Goal: Information Seeking & Learning: Learn about a topic

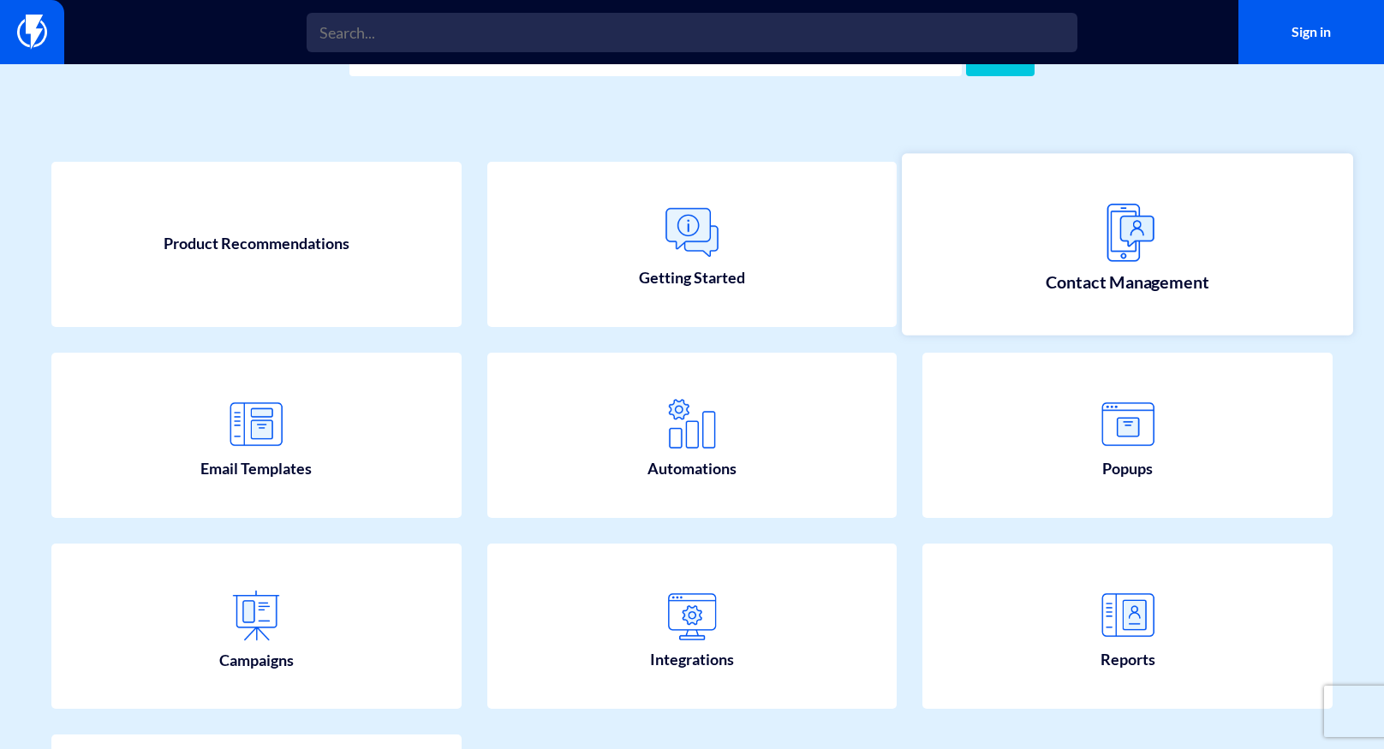
scroll to position [153, 0]
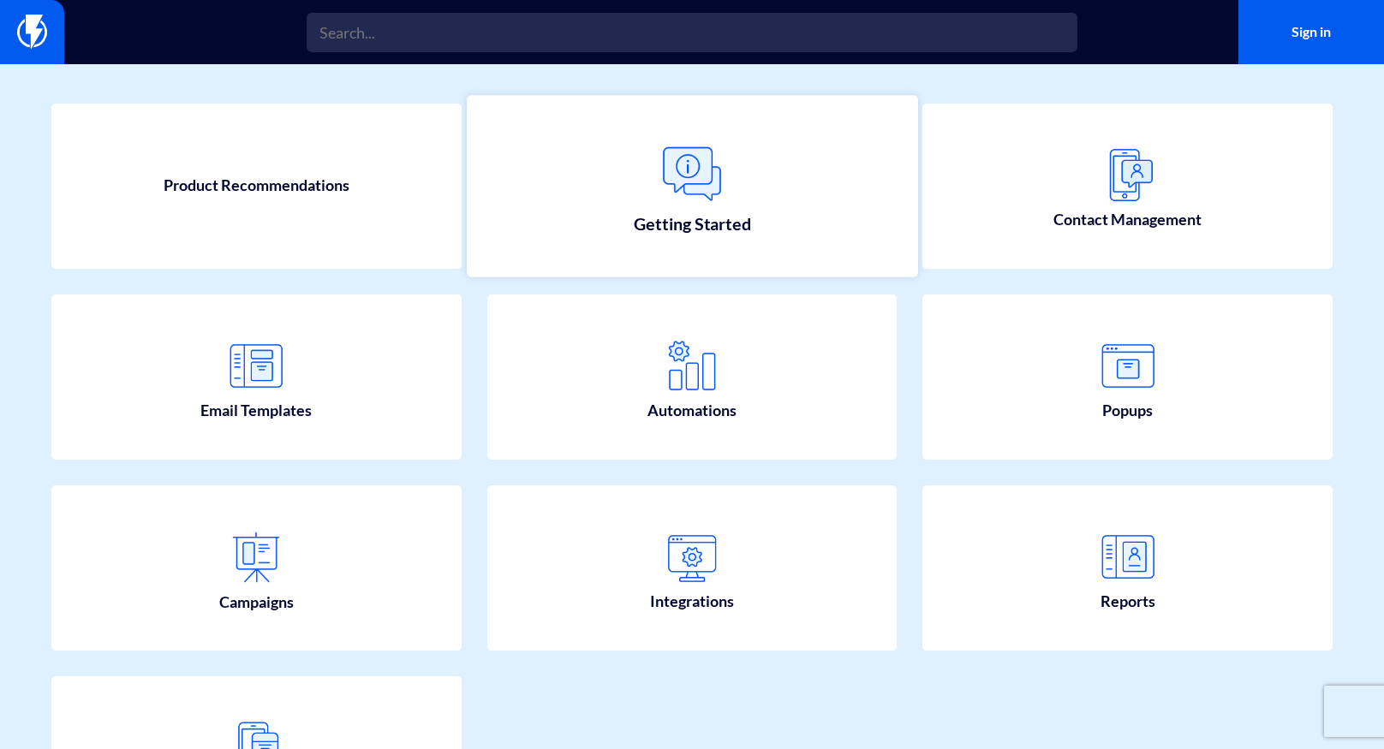
click at [735, 212] on span "Getting Started" at bounding box center [692, 224] width 116 height 24
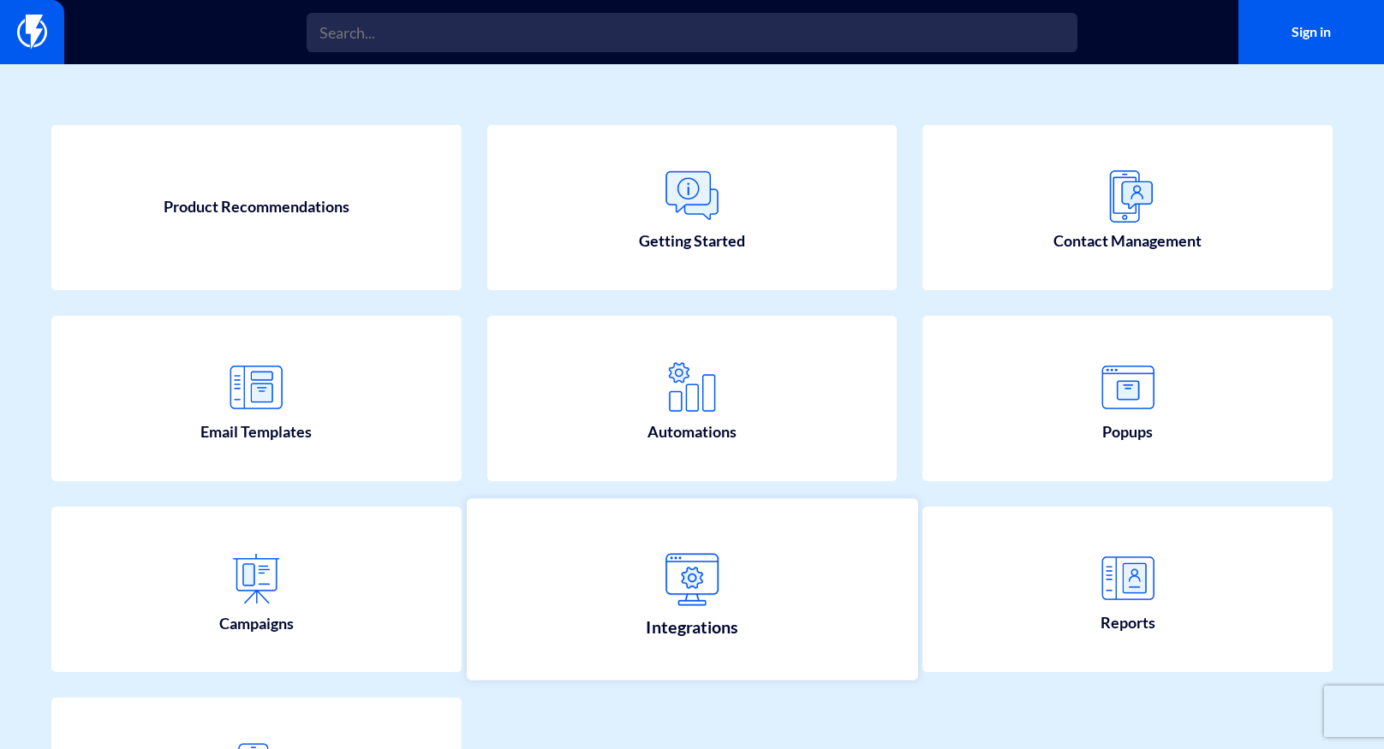
scroll to position [0, 0]
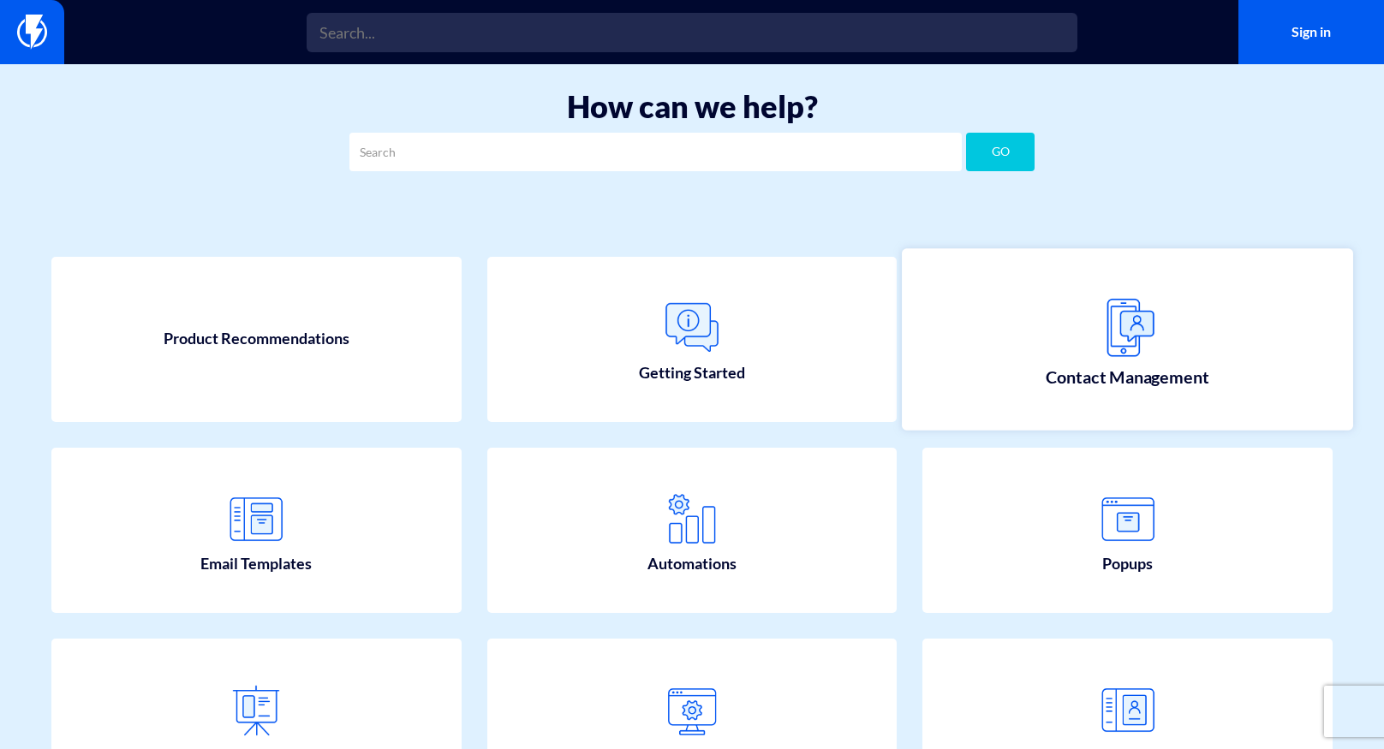
click at [1131, 360] on img at bounding box center [1127, 327] width 75 height 75
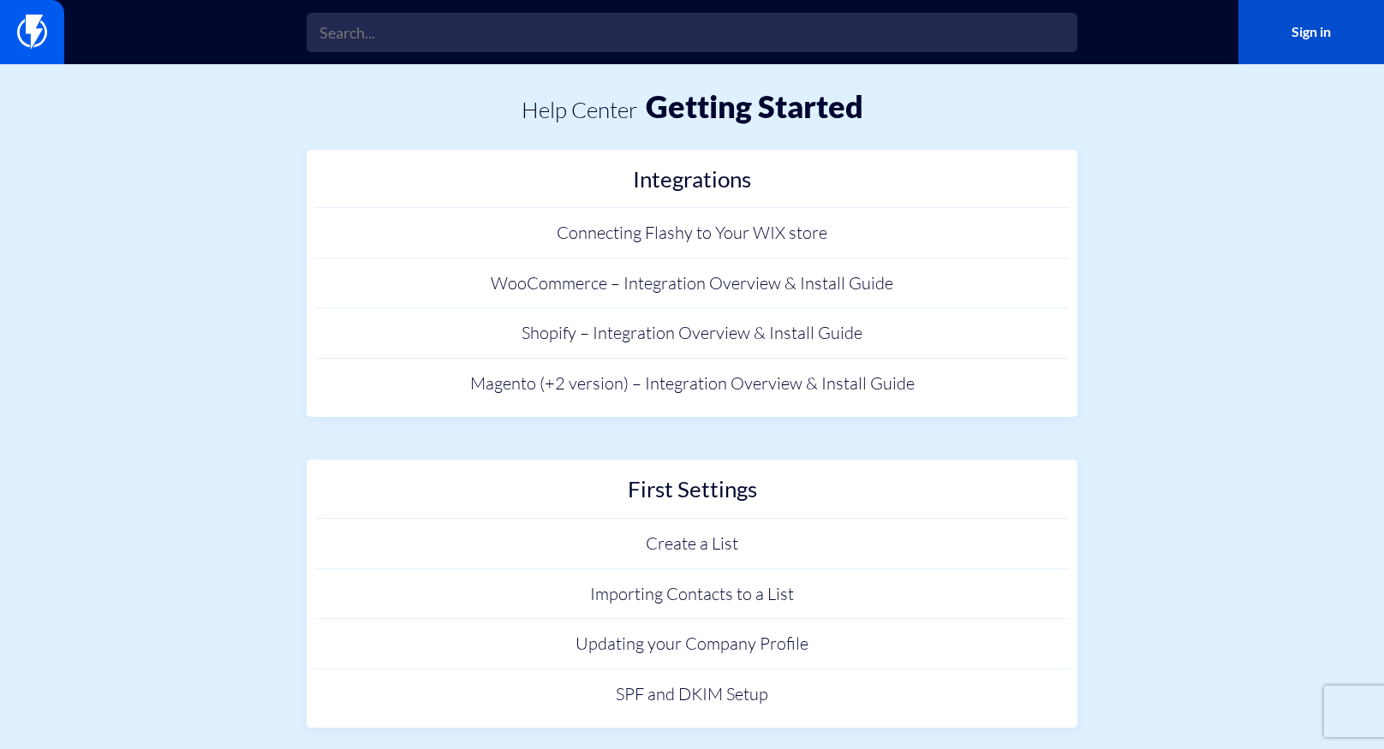
click at [1279, 38] on link "Sign in" at bounding box center [1312, 32] width 146 height 64
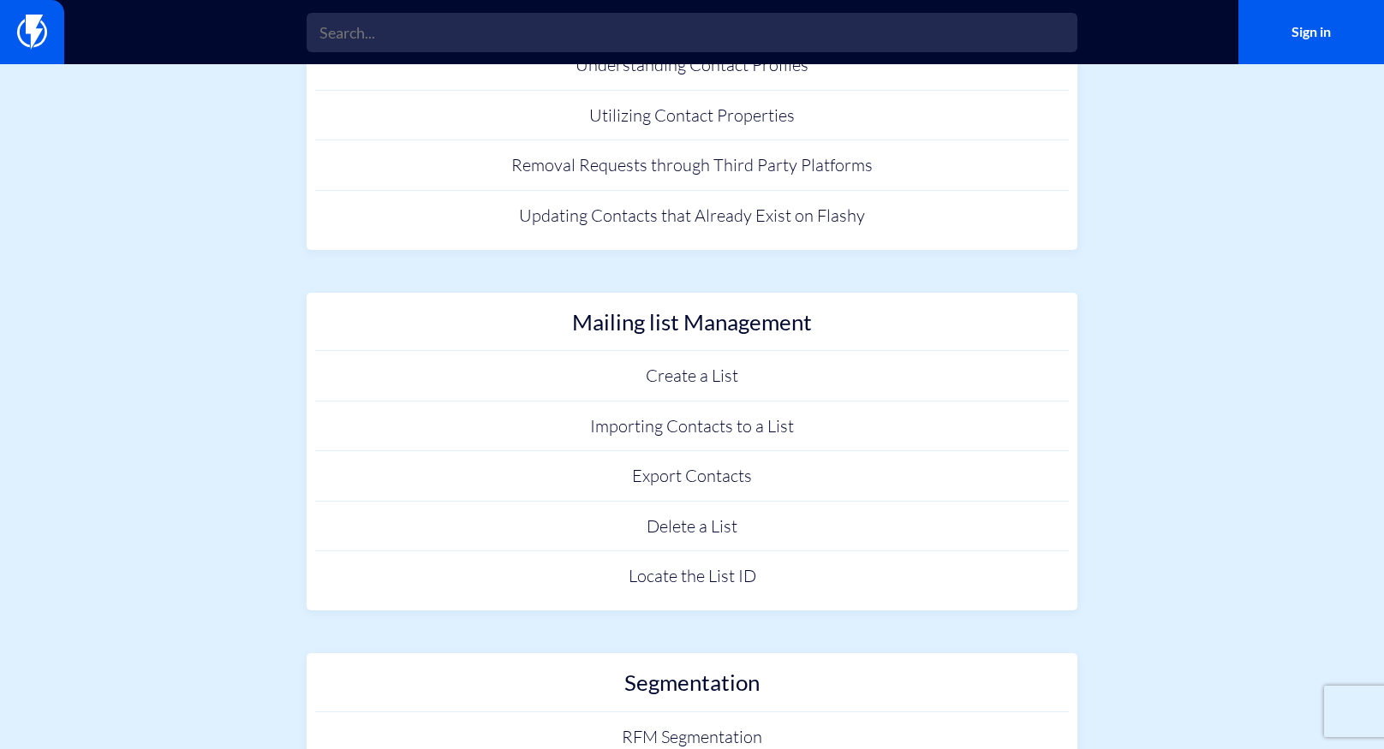
scroll to position [432, 0]
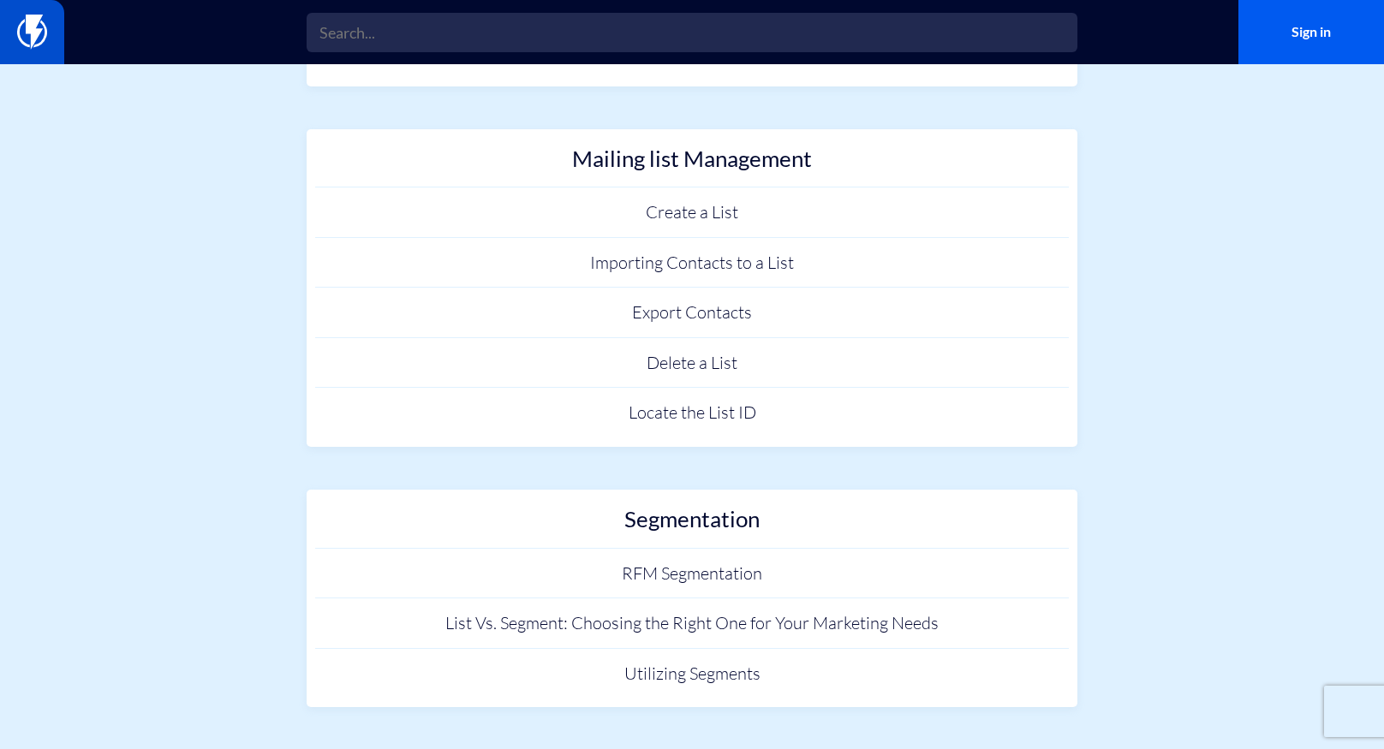
click at [32, 30] on img at bounding box center [32, 32] width 30 height 34
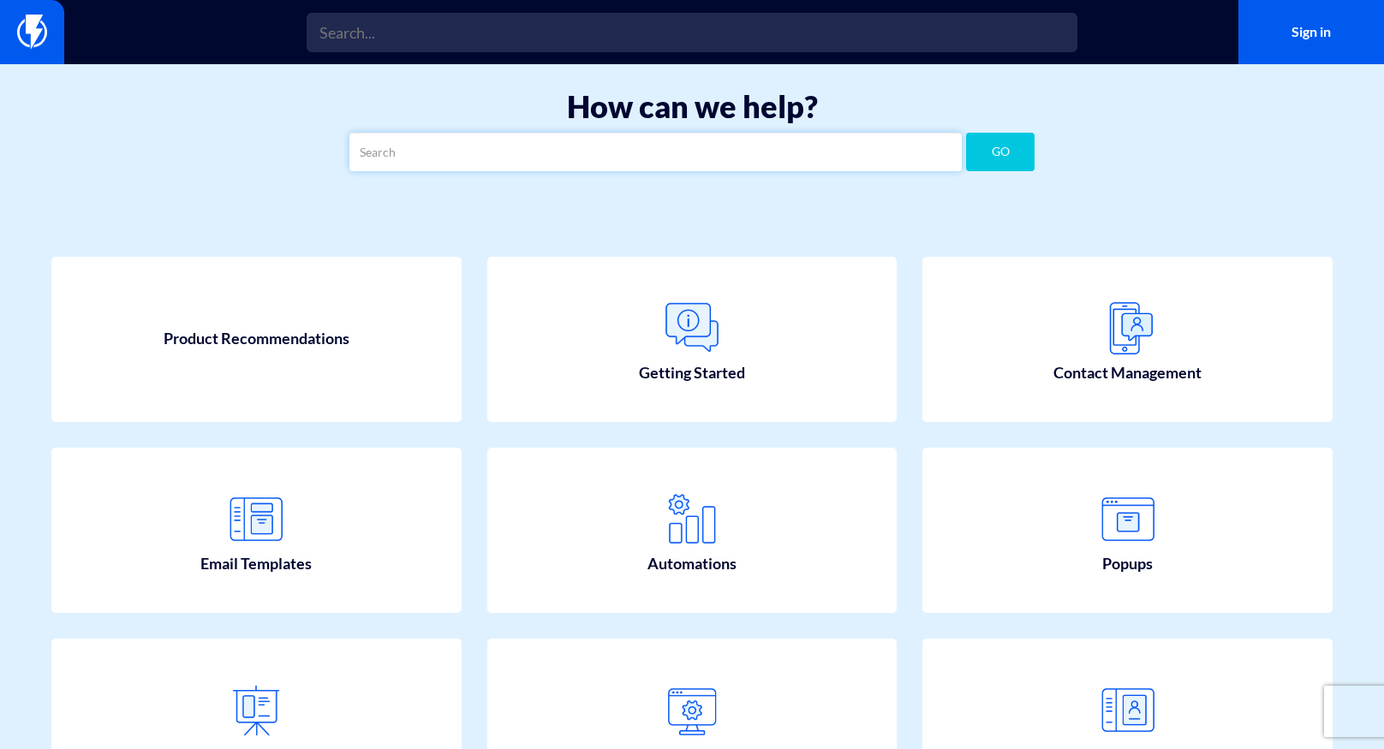
click at [617, 152] on input "text" at bounding box center [655, 152] width 612 height 39
click at [1305, 45] on link "Sign in" at bounding box center [1312, 32] width 146 height 64
